Goal: Communication & Community: Ask a question

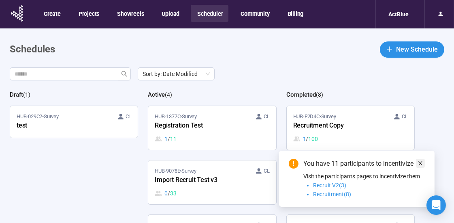
click at [332, 160] on icon "close" at bounding box center [421, 163] width 6 height 6
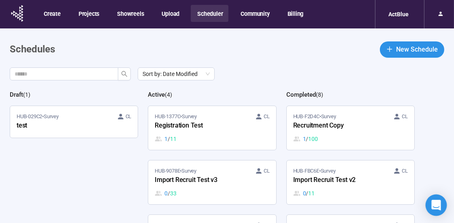
click at [332, 160] on icon "Open Intercom Messenger" at bounding box center [436, 204] width 11 height 11
click at [332, 160] on icon "Open Intercom Messenger" at bounding box center [435, 203] width 13 height 13
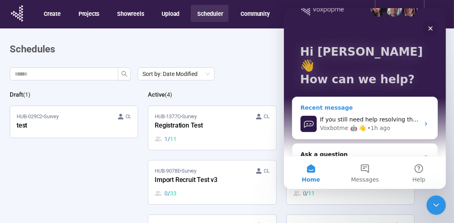
scroll to position [29, 0]
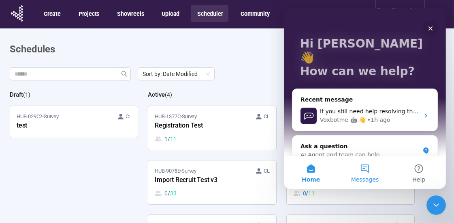
click at [332, 160] on button "Messages" at bounding box center [365, 172] width 54 height 32
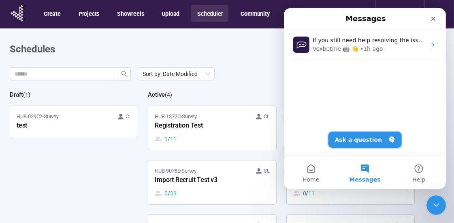
click at [332, 137] on button "Ask a question" at bounding box center [364, 139] width 73 height 16
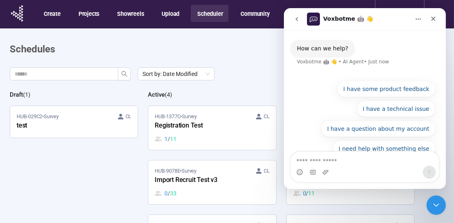
click at [332, 160] on textarea "Ask a question…" at bounding box center [365, 159] width 148 height 14
type textarea "*"
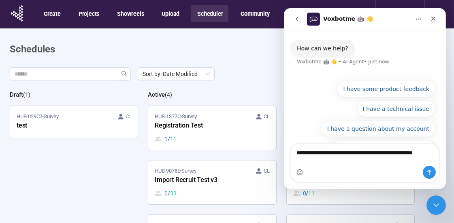
type textarea "**********"
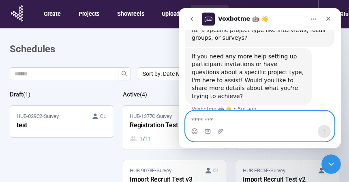
scroll to position [278, 0]
